Goal: Check status: Check status

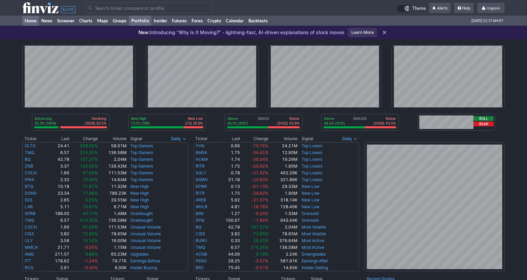
click at [151, 24] on link "Portfolio" at bounding box center [140, 21] width 22 height 10
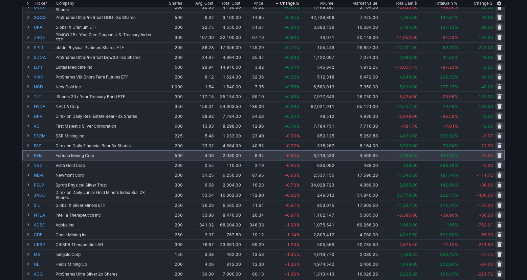
scroll to position [266, 0]
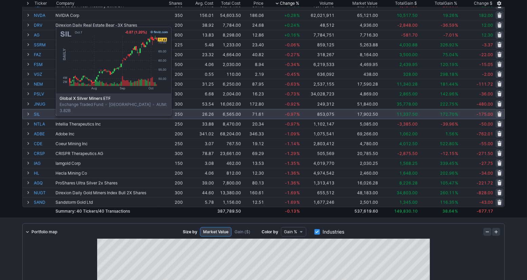
click at [39, 115] on link "SIL" at bounding box center [44, 113] width 20 height 9
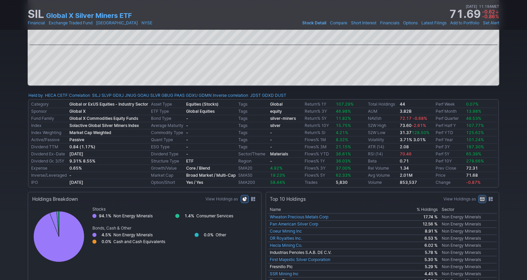
scroll to position [206, 0]
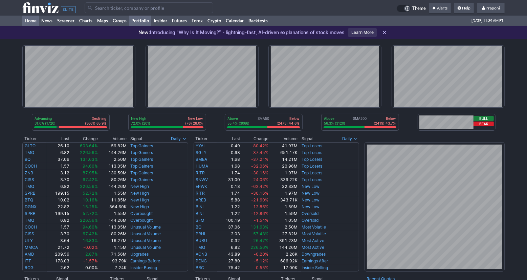
click at [149, 23] on link "Portfolio" at bounding box center [140, 21] width 22 height 10
